Goal: Navigation & Orientation: Find specific page/section

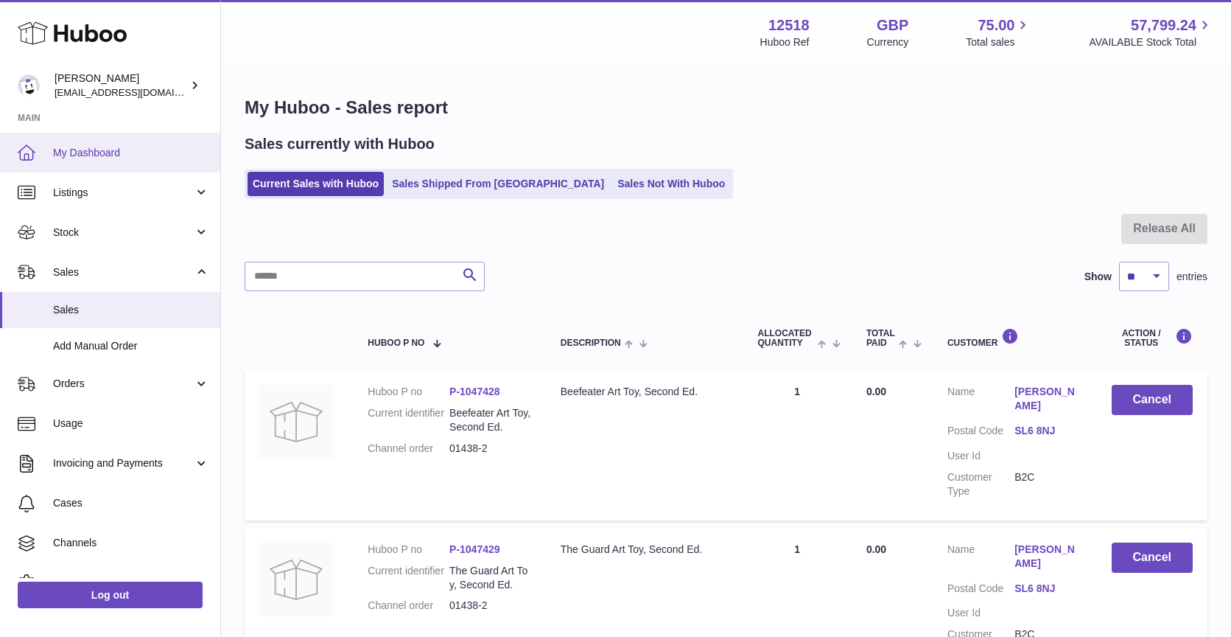
click at [81, 150] on span "My Dashboard" at bounding box center [131, 153] width 156 height 14
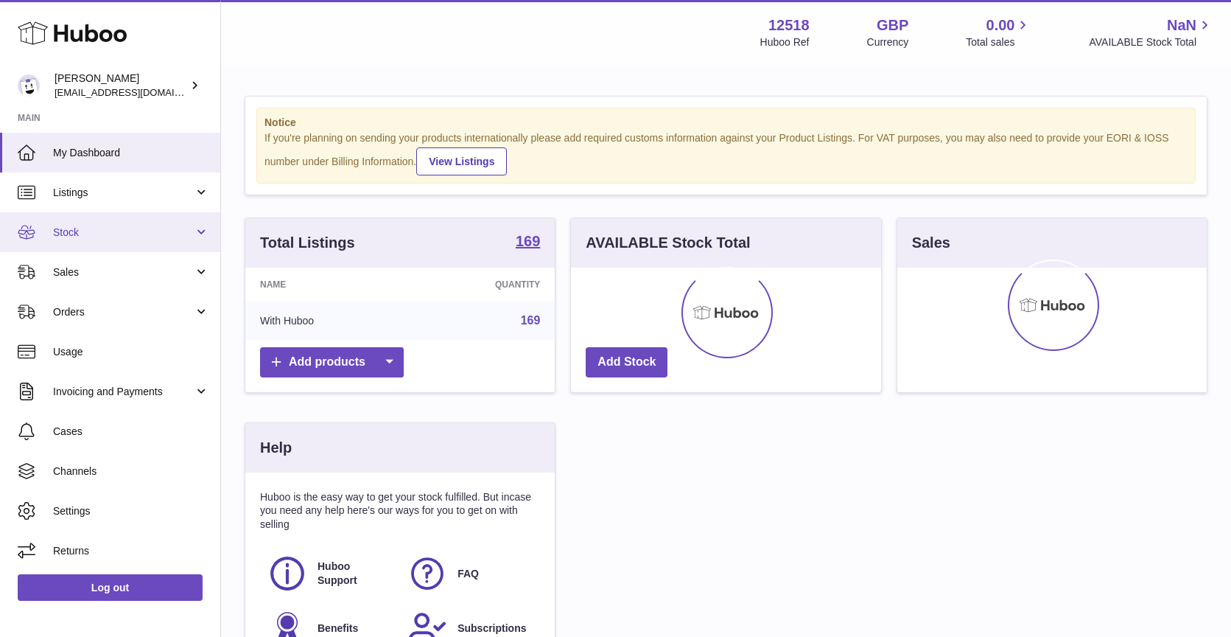
click at [78, 234] on span "Stock" at bounding box center [123, 232] width 141 height 14
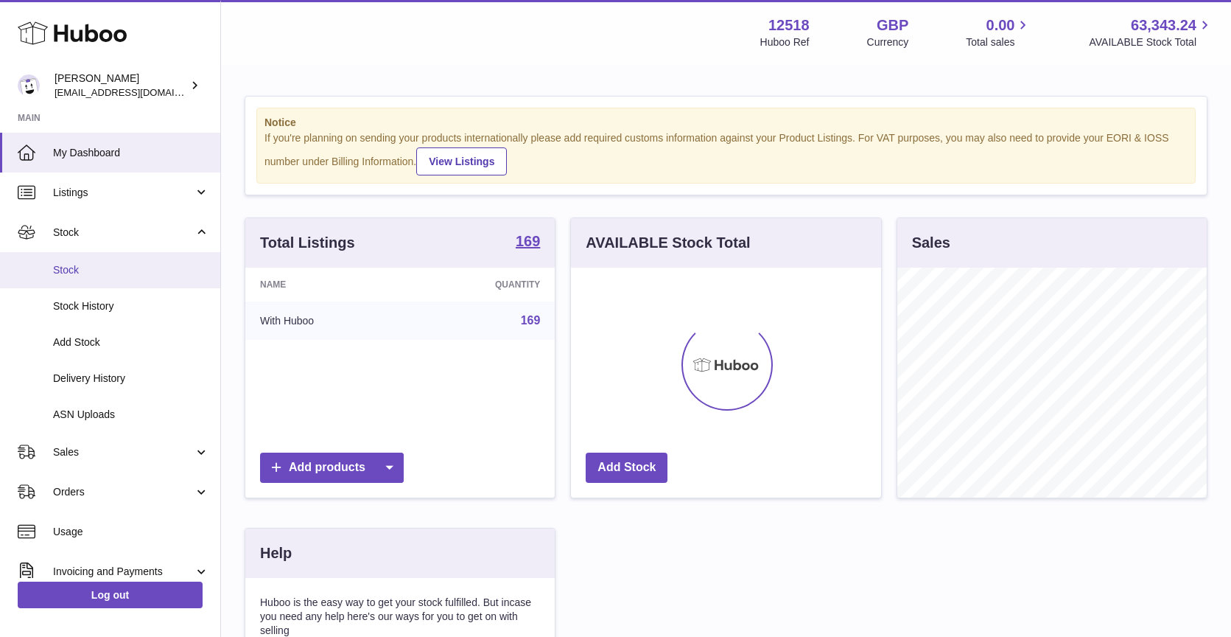
scroll to position [230, 309]
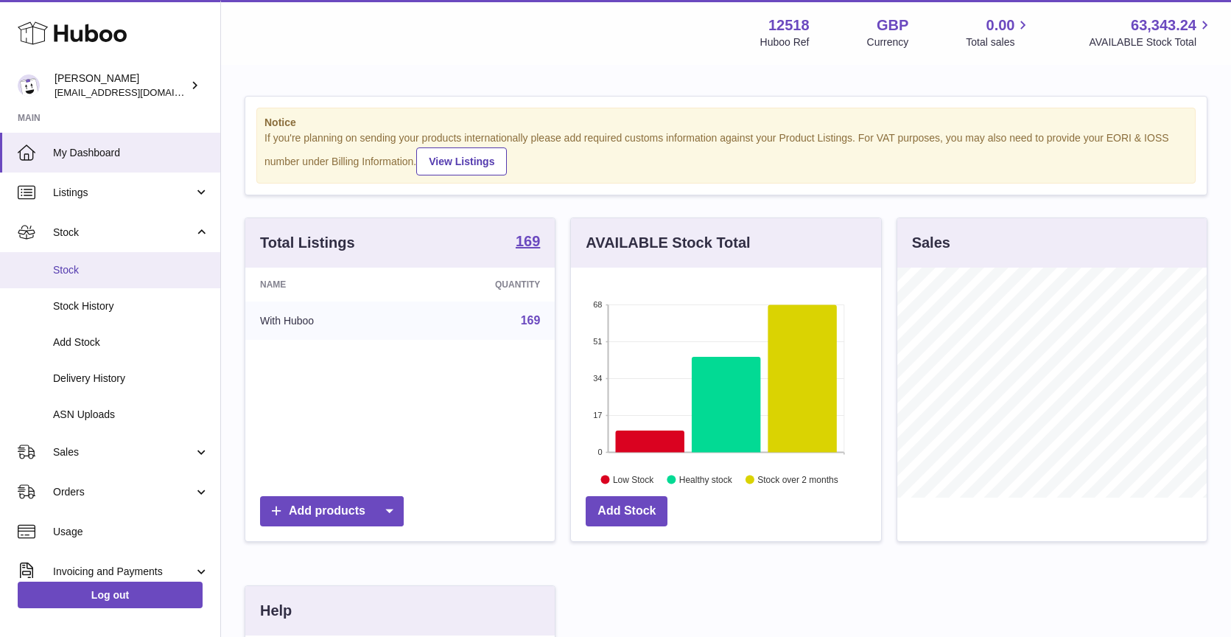
click at [86, 268] on span "Stock" at bounding box center [131, 270] width 156 height 14
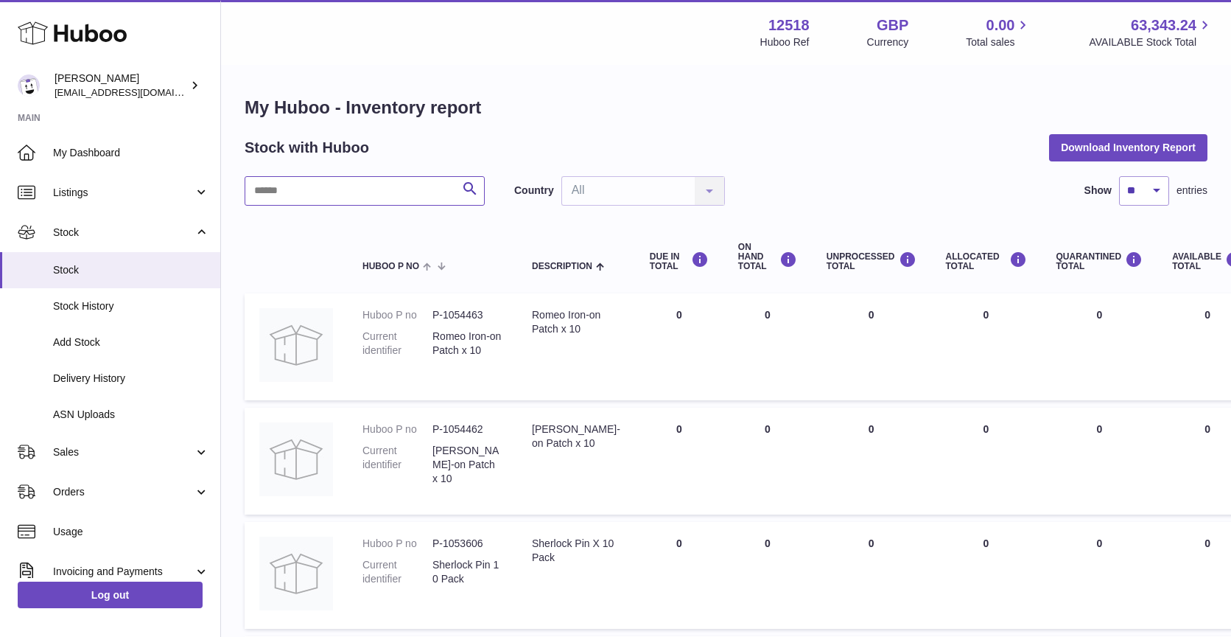
click at [369, 183] on input "text" at bounding box center [365, 190] width 240 height 29
type input "****"
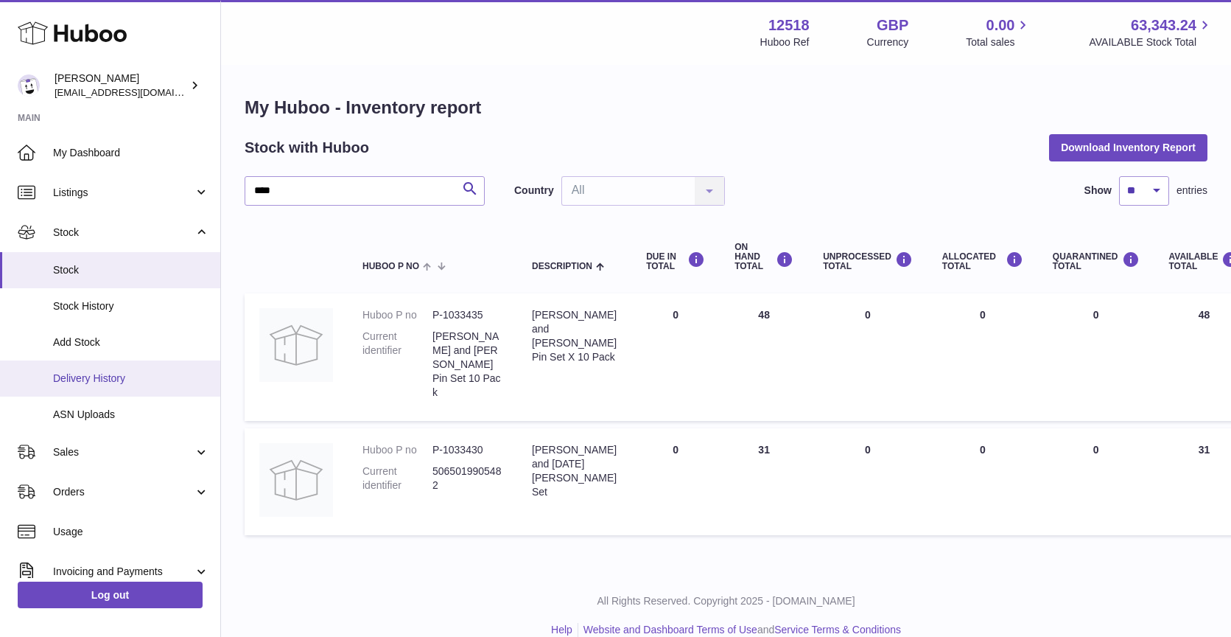
click at [90, 375] on span "Delivery History" at bounding box center [131, 378] width 156 height 14
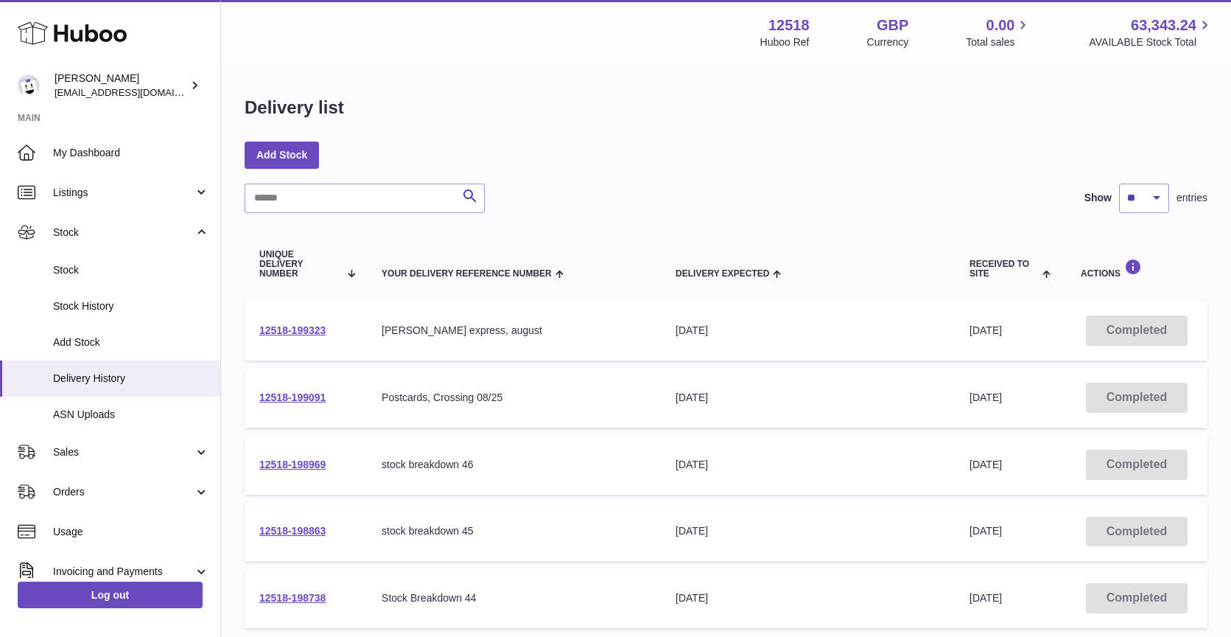
scroll to position [487, 0]
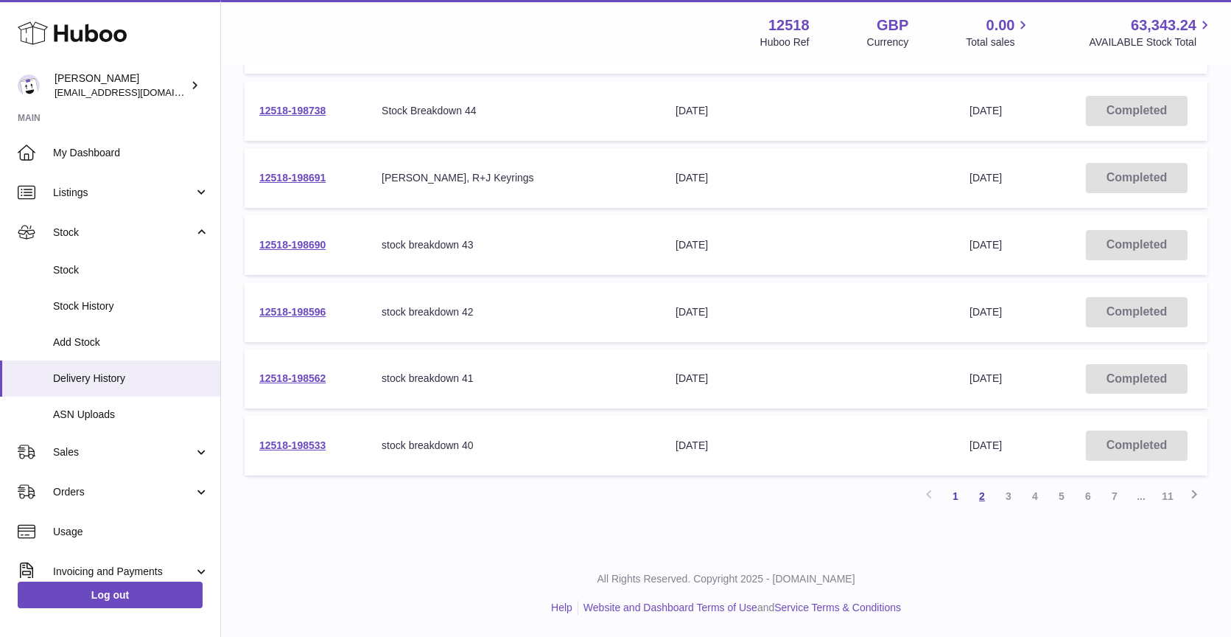
click at [982, 495] on link "2" at bounding box center [982, 496] width 27 height 27
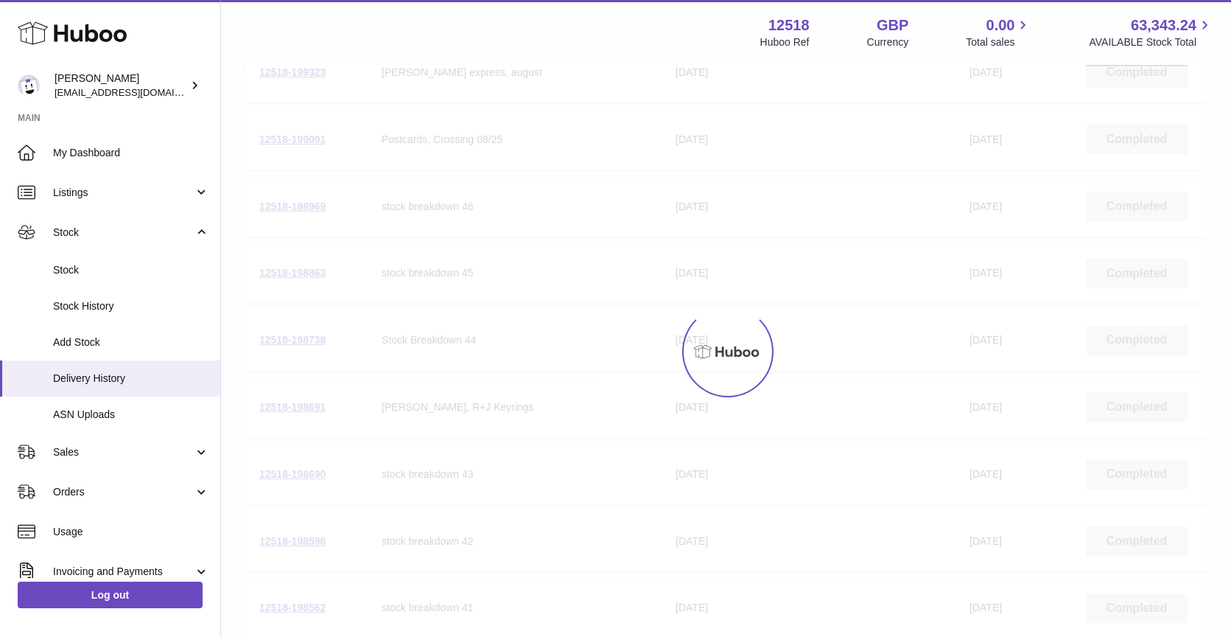
scroll to position [66, 0]
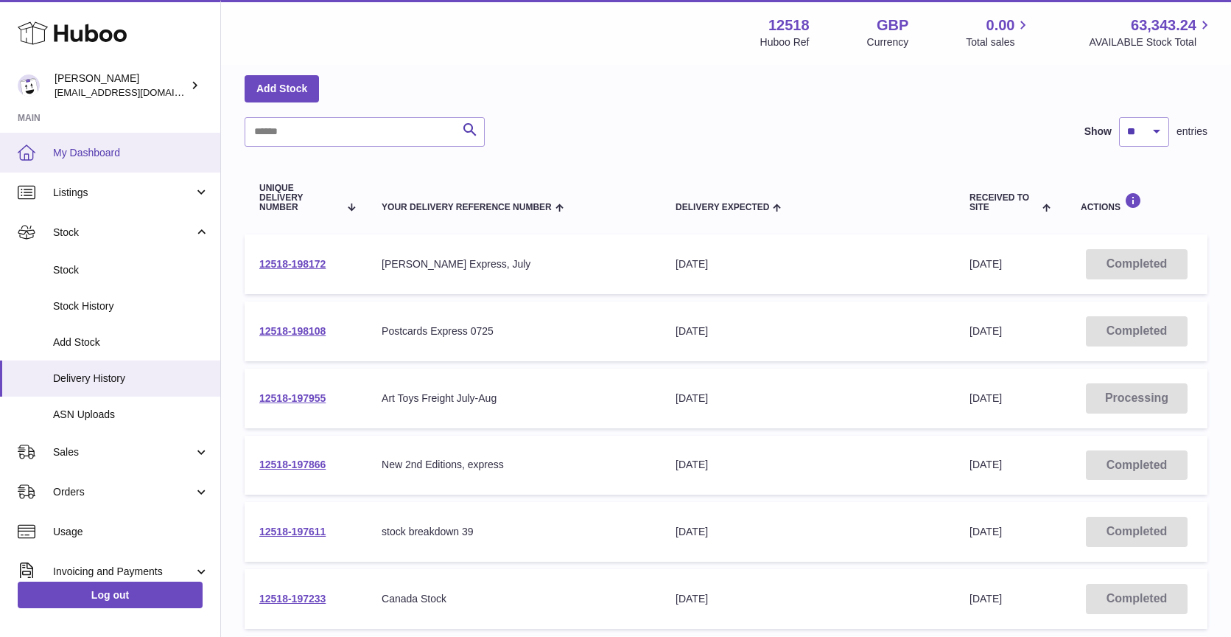
click at [102, 146] on span "My Dashboard" at bounding box center [131, 153] width 156 height 14
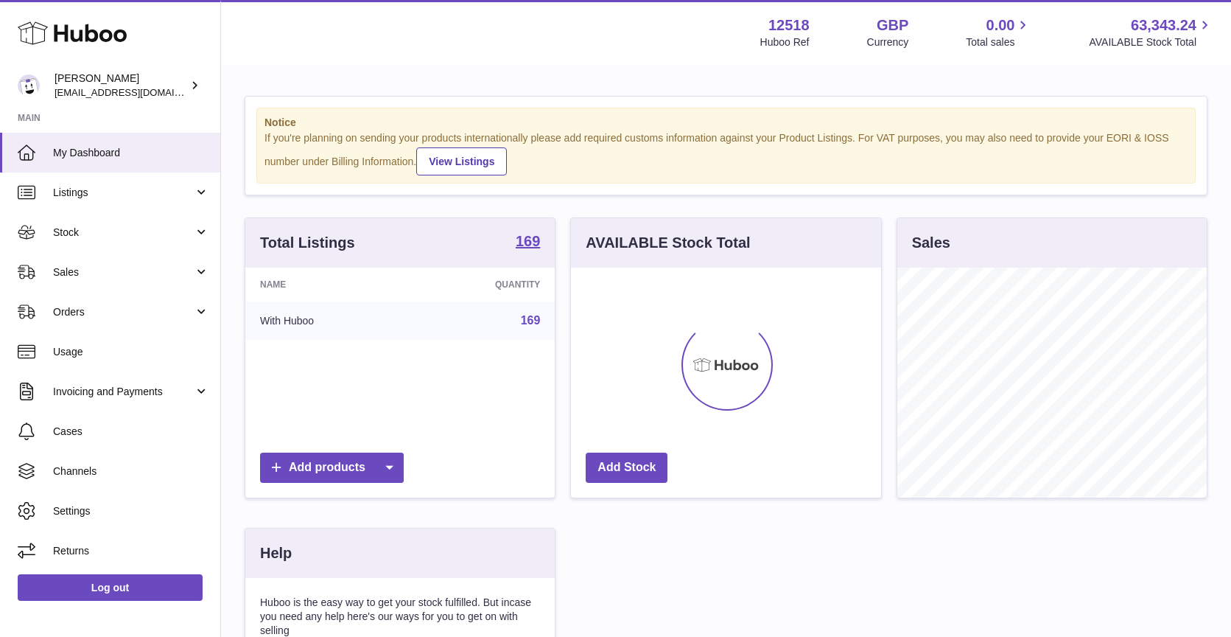
scroll to position [230, 309]
